Goal: Information Seeking & Learning: Learn about a topic

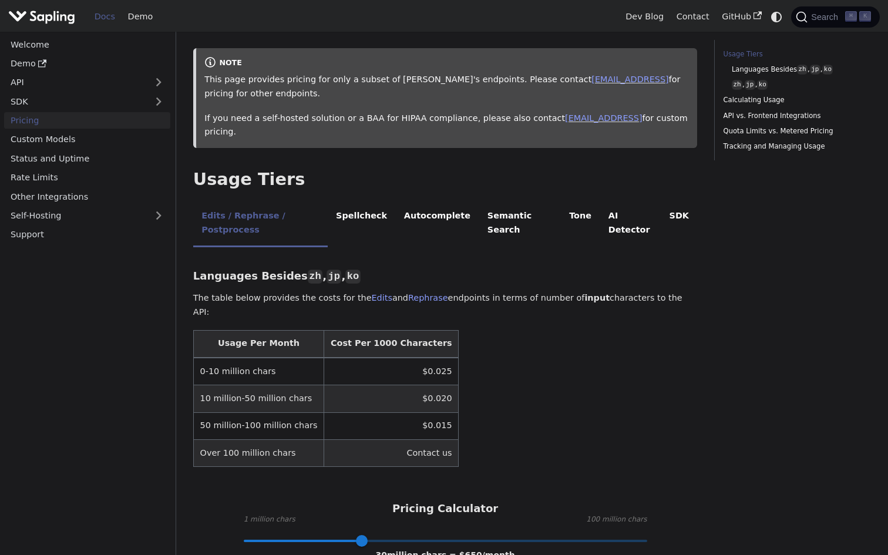
scroll to position [274, 0]
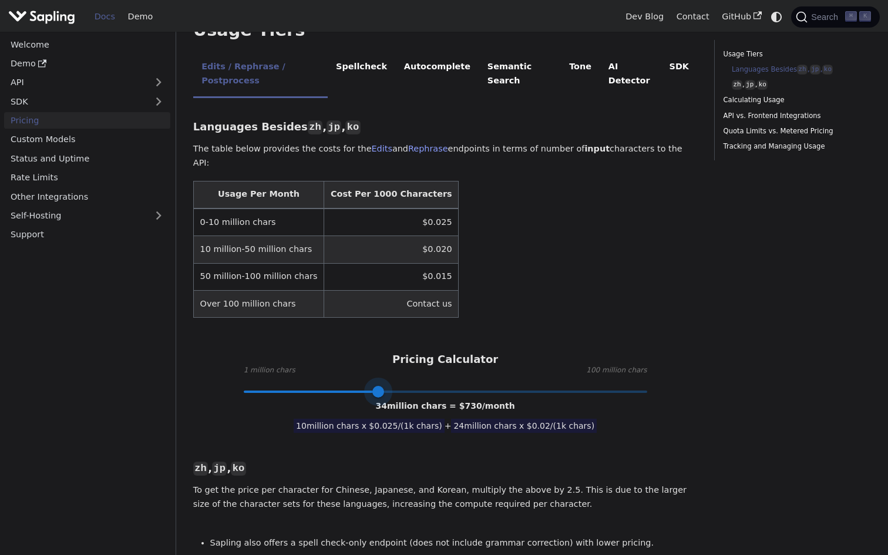
type input "100"
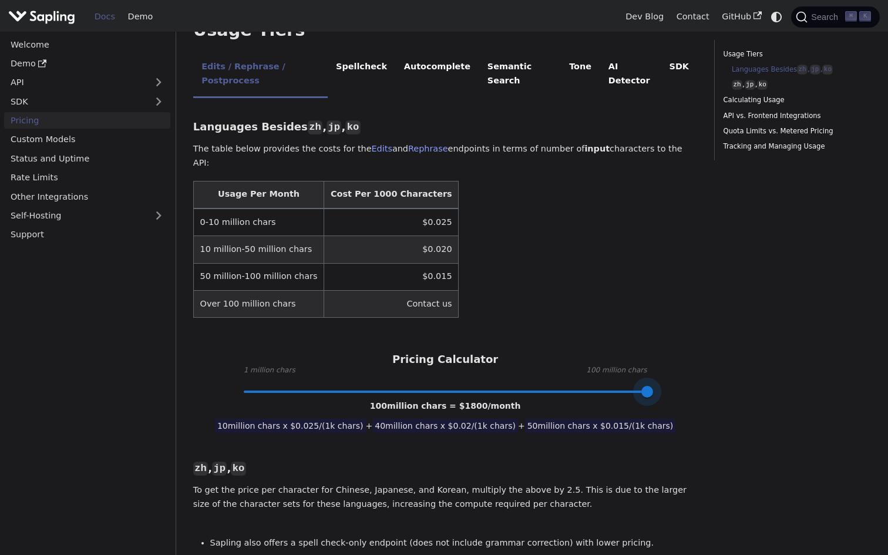
drag, startPoint x: 365, startPoint y: 349, endPoint x: 775, endPoint y: 365, distance: 410.1
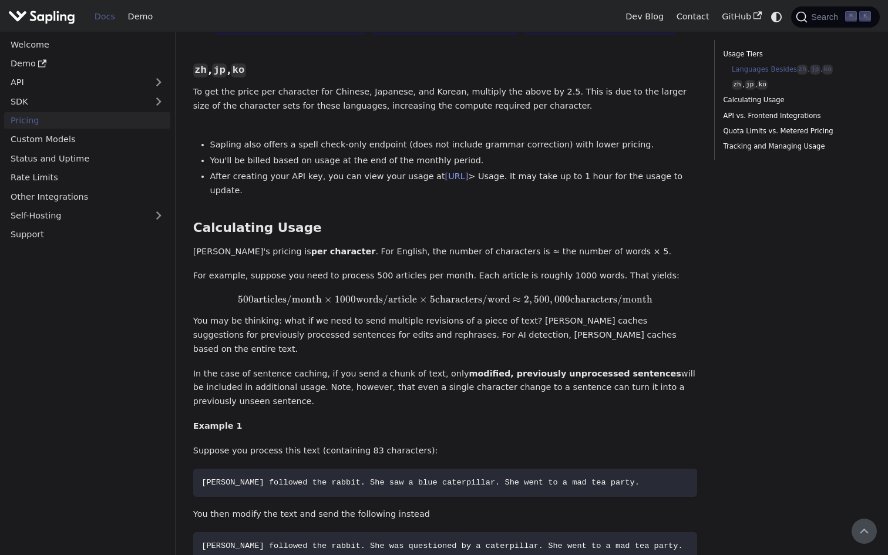
scroll to position [372, 0]
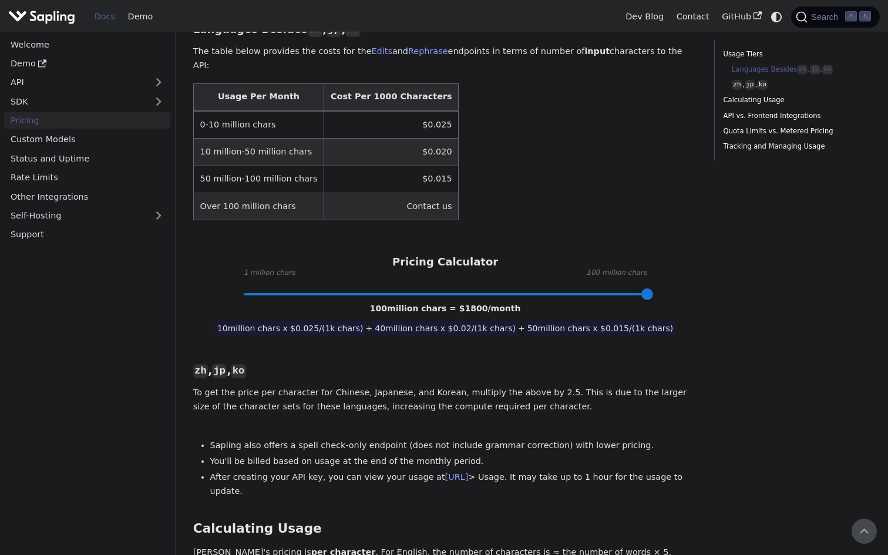
click at [64, 21] on img "Main" at bounding box center [41, 16] width 67 height 17
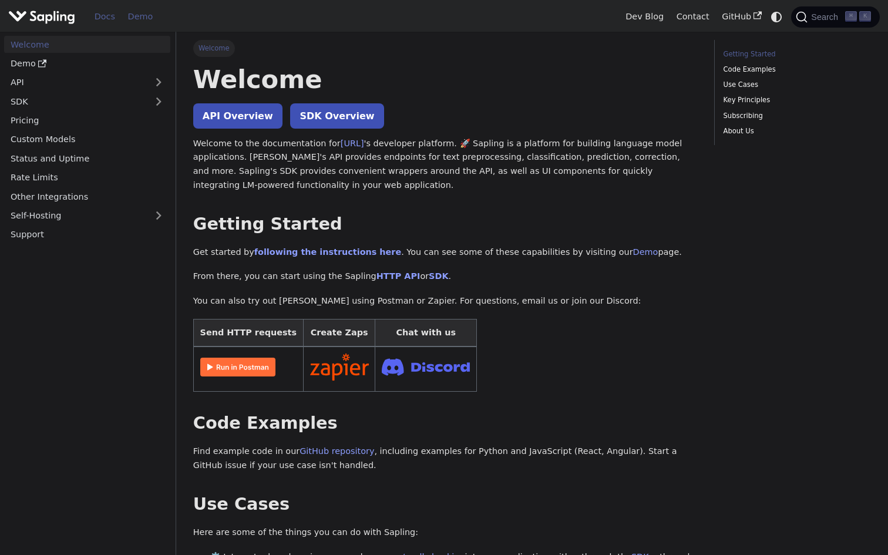
click at [136, 16] on link "Demo" at bounding box center [141, 17] width 38 height 18
click at [67, 123] on link "Pricing" at bounding box center [87, 120] width 166 height 17
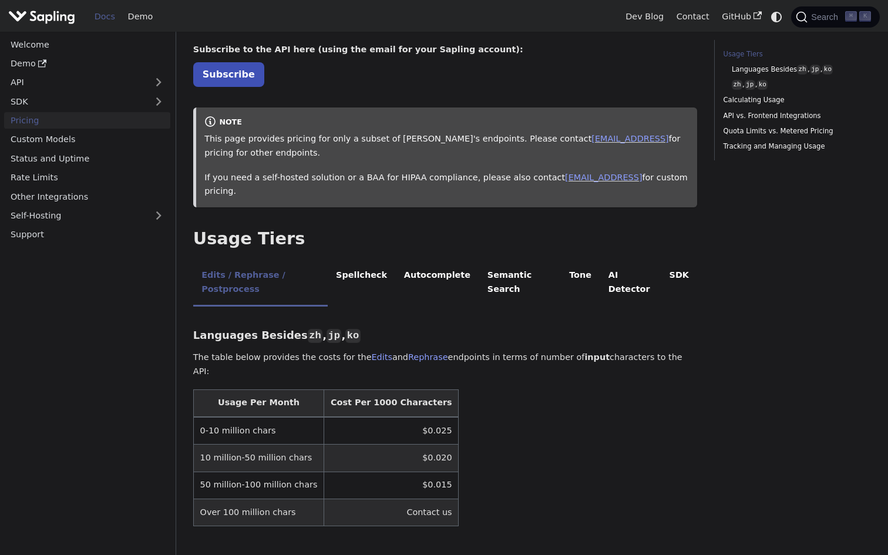
scroll to position [68, 0]
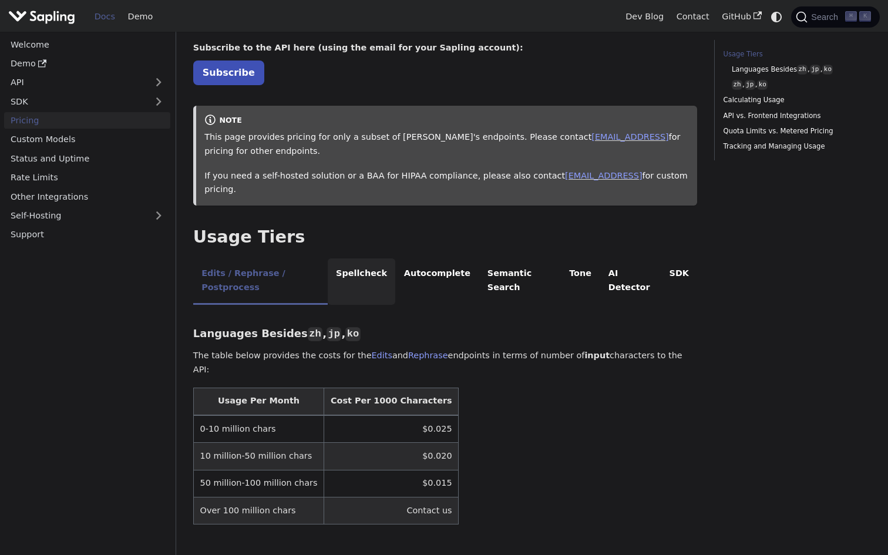
click at [378, 265] on li "Spellcheck" at bounding box center [362, 281] width 68 height 46
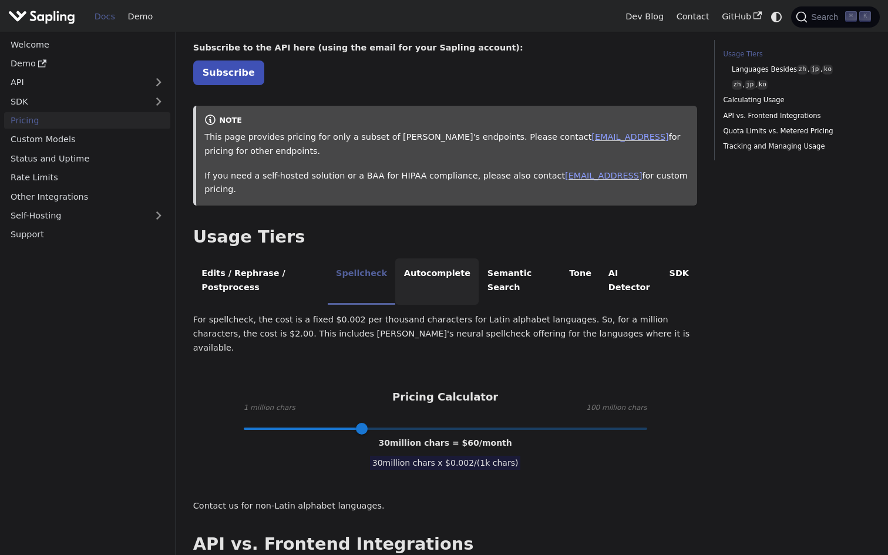
click at [461, 269] on li "Autocomplete" at bounding box center [436, 281] width 83 height 46
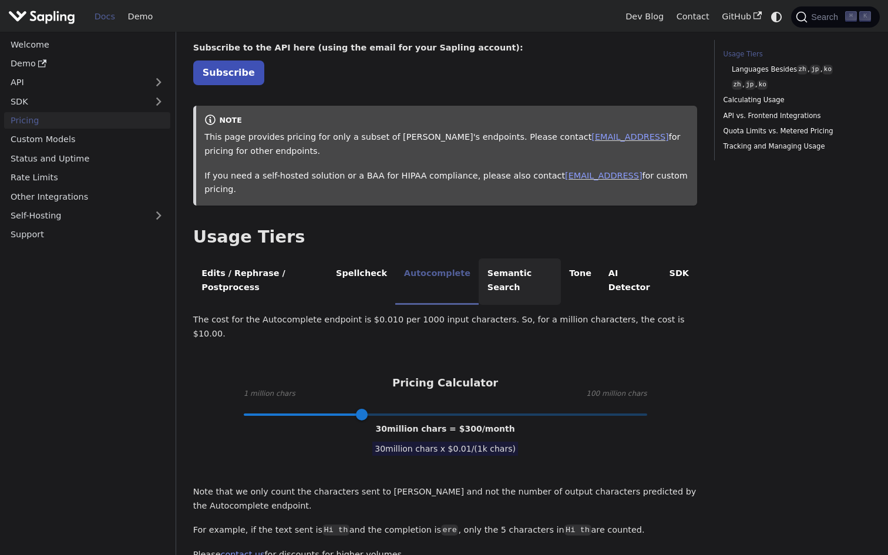
click at [523, 269] on li "Semantic Search" at bounding box center [519, 281] width 82 height 46
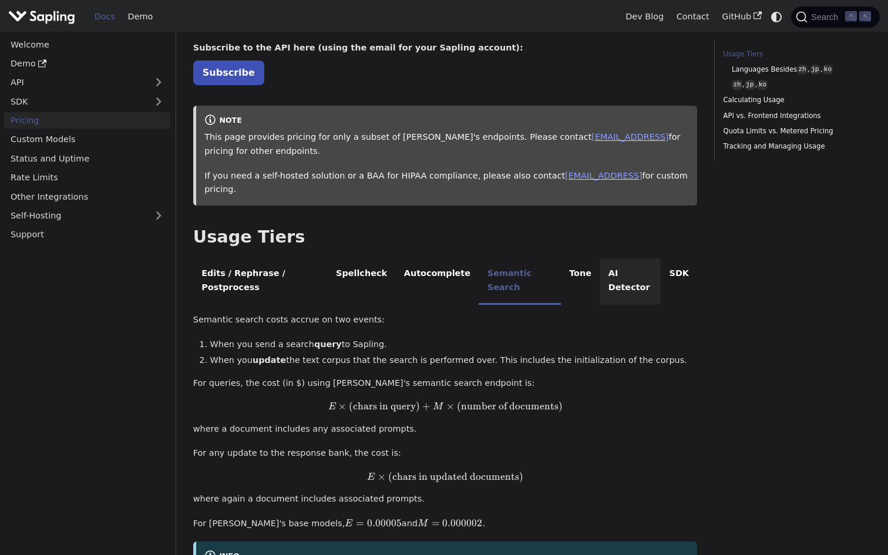
click at [602, 261] on li "AI Detector" at bounding box center [629, 281] width 61 height 46
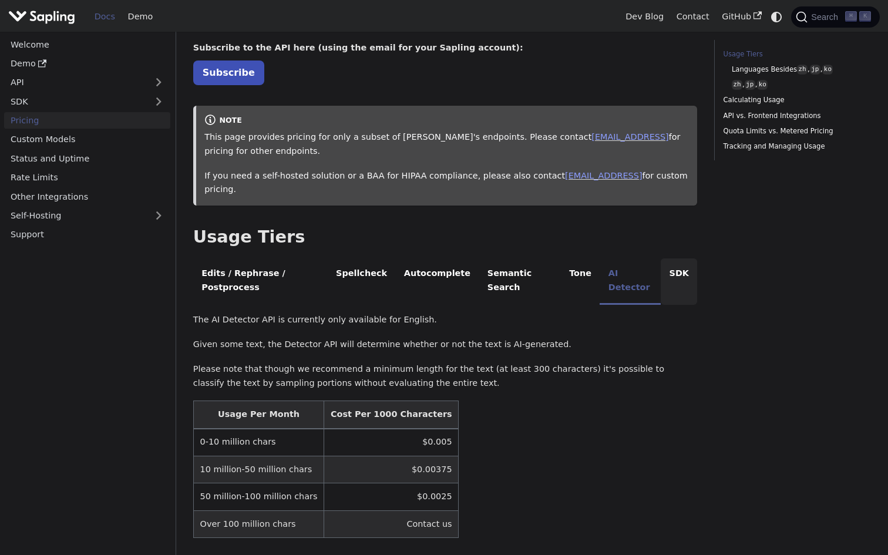
click at [673, 260] on li "SDK" at bounding box center [678, 281] width 36 height 46
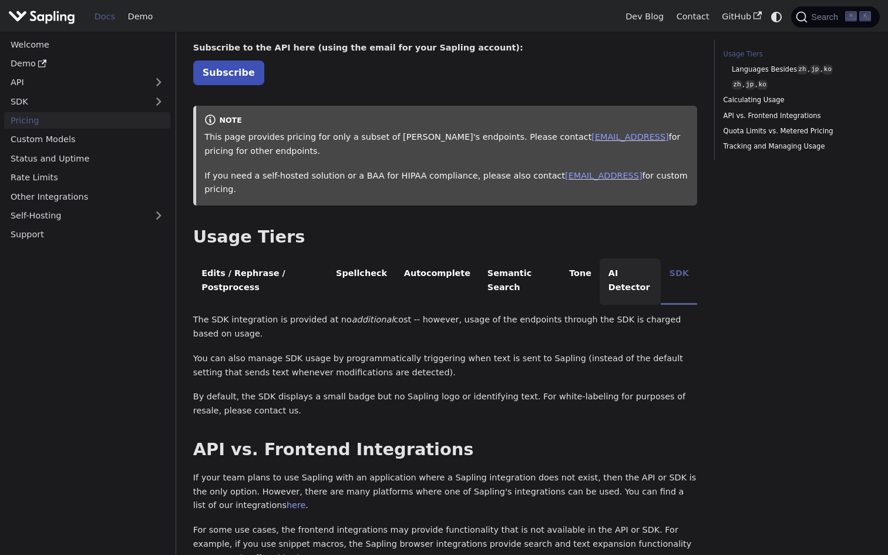
click at [648, 260] on li "AI Detector" at bounding box center [629, 281] width 61 height 46
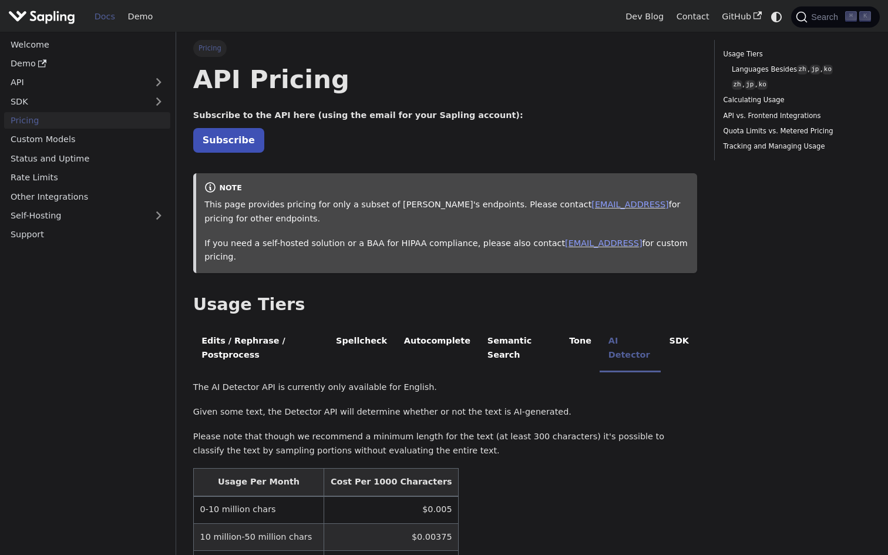
scroll to position [0, 0]
click at [243, 326] on li "Edits / Rephrase / Postprocess" at bounding box center [260, 349] width 134 height 46
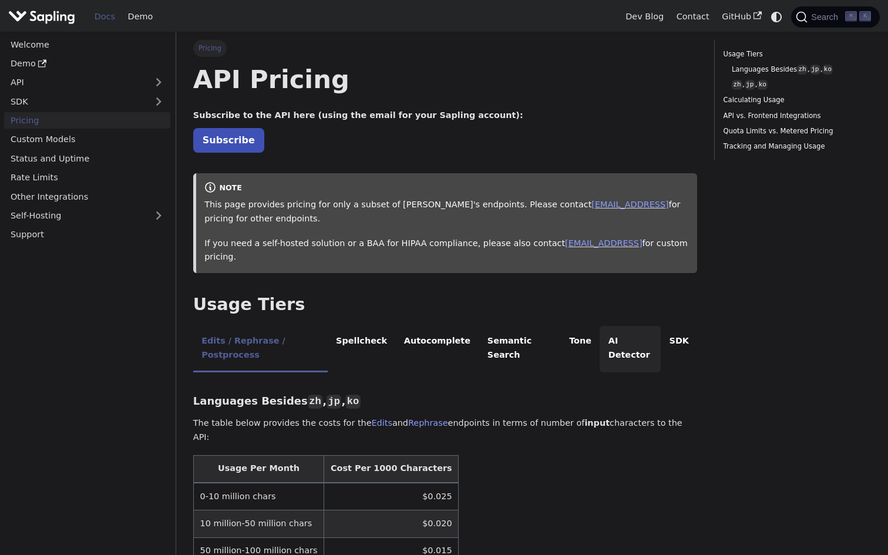
click at [655, 326] on li "AI Detector" at bounding box center [629, 349] width 61 height 46
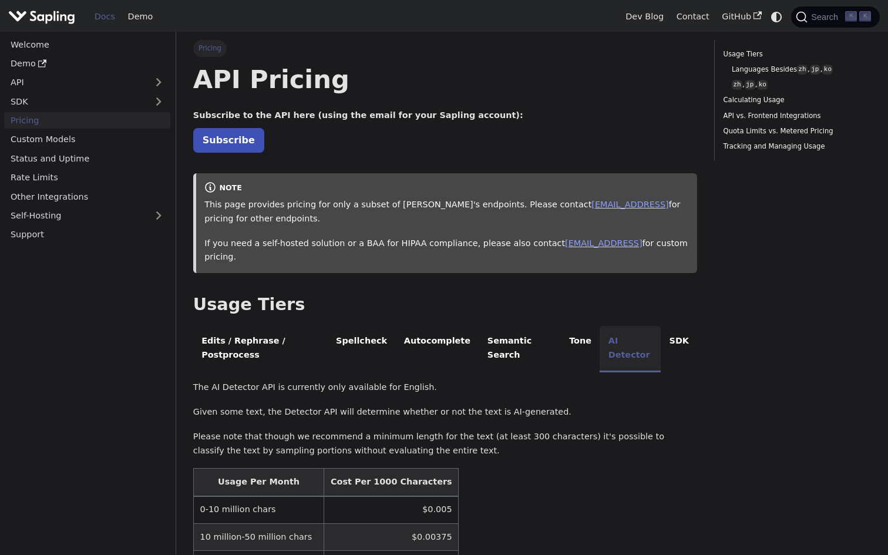
click at [633, 330] on li "AI Detector" at bounding box center [629, 349] width 61 height 46
click at [582, 329] on li "Tone" at bounding box center [580, 349] width 39 height 46
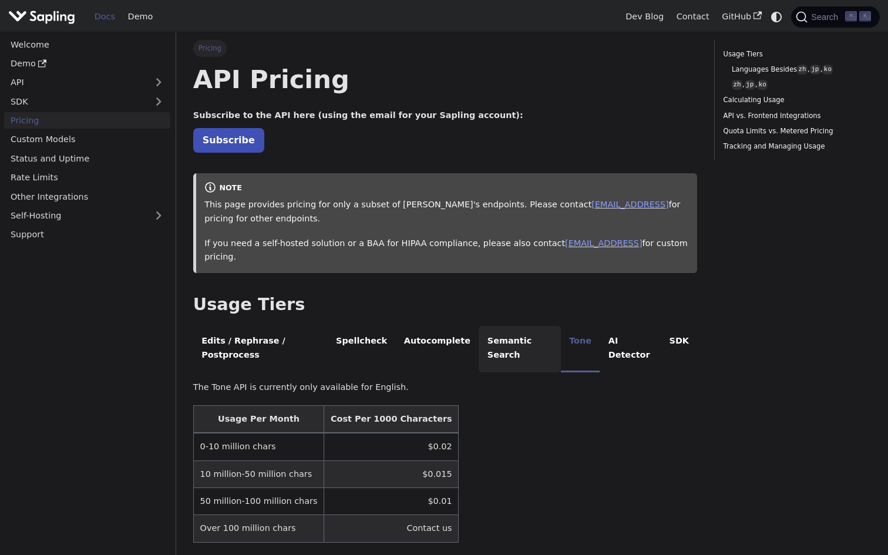
click at [514, 326] on li "Semantic Search" at bounding box center [519, 349] width 82 height 46
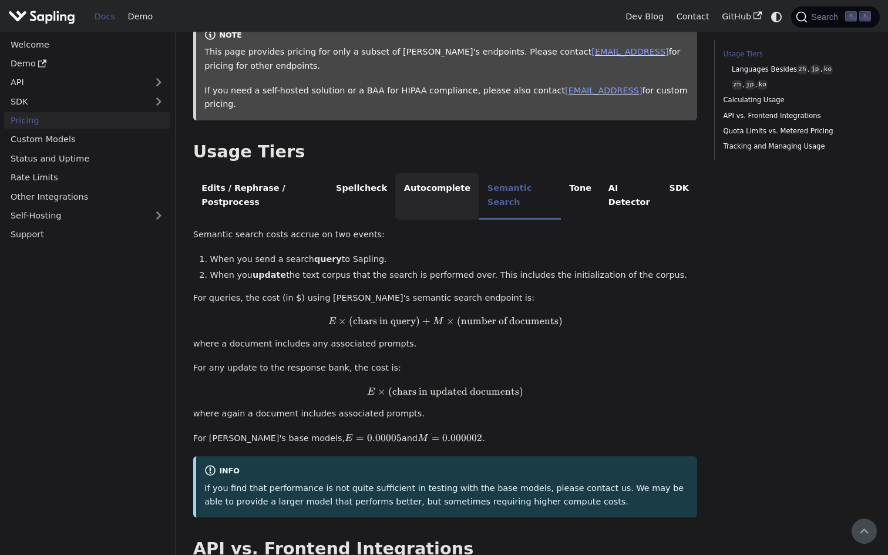
scroll to position [53, 0]
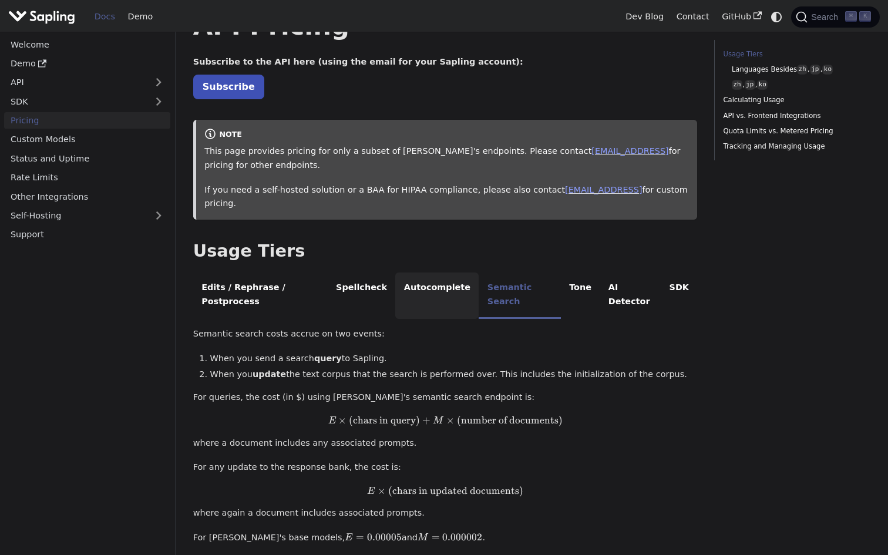
click at [409, 275] on li "Autocomplete" at bounding box center [436, 295] width 83 height 46
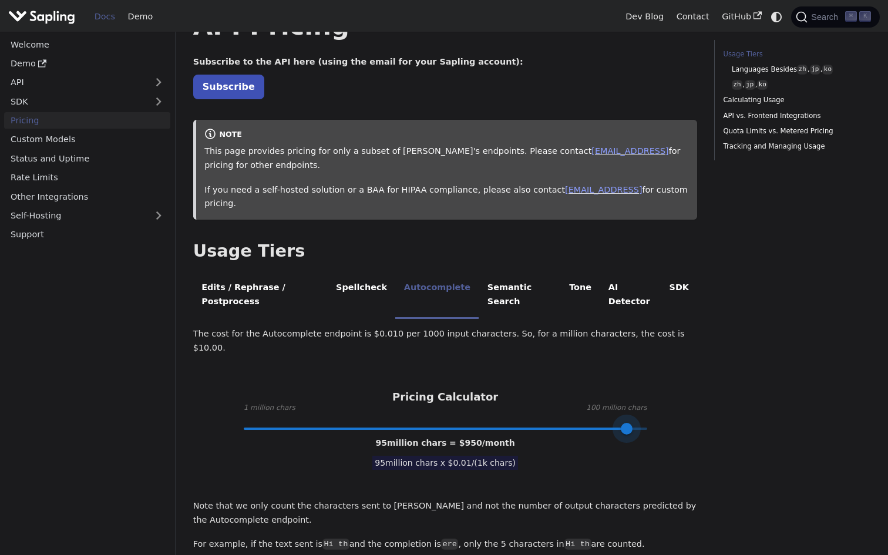
type input "100"
drag, startPoint x: 360, startPoint y: 382, endPoint x: 651, endPoint y: 392, distance: 290.2
click at [651, 423] on span at bounding box center [647, 429] width 12 height 12
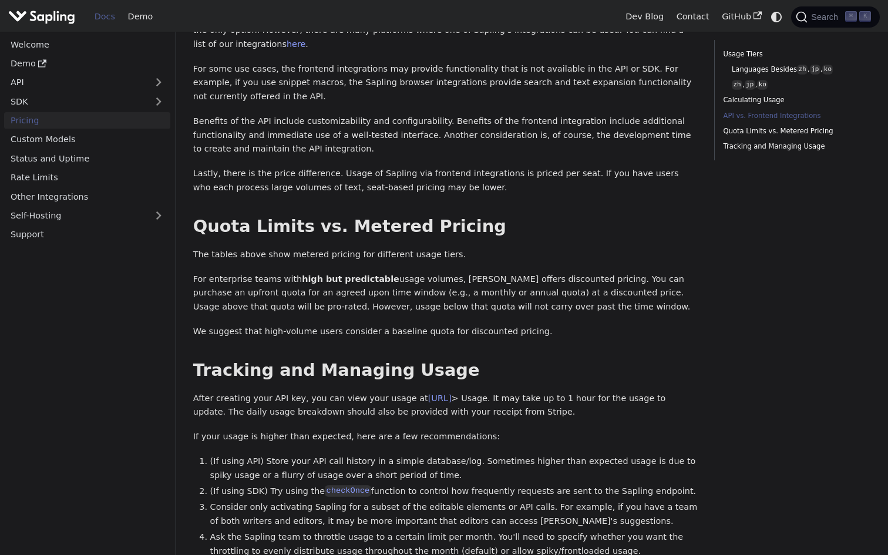
scroll to position [838, 0]
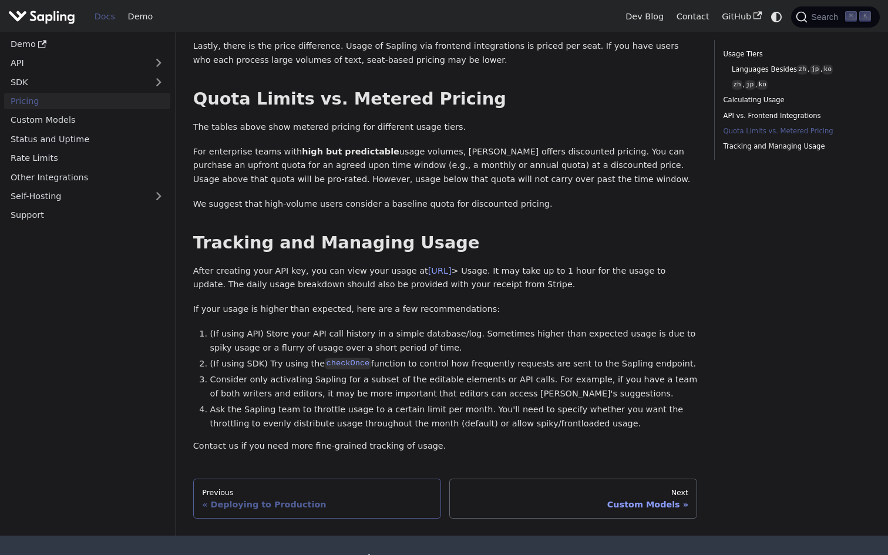
click at [387, 488] on div "Previous" at bounding box center [317, 492] width 230 height 9
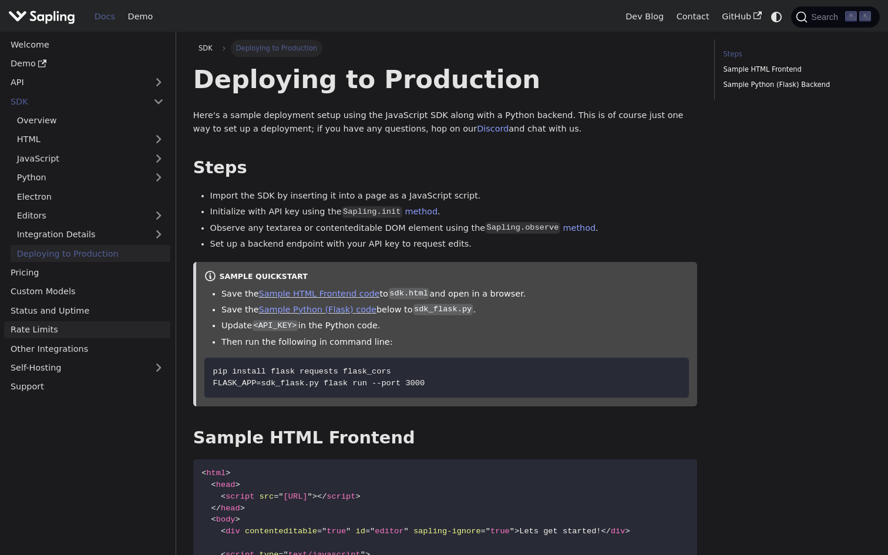
click at [120, 331] on link "Rate Limits" at bounding box center [87, 329] width 166 height 17
